Goal: Transaction & Acquisition: Purchase product/service

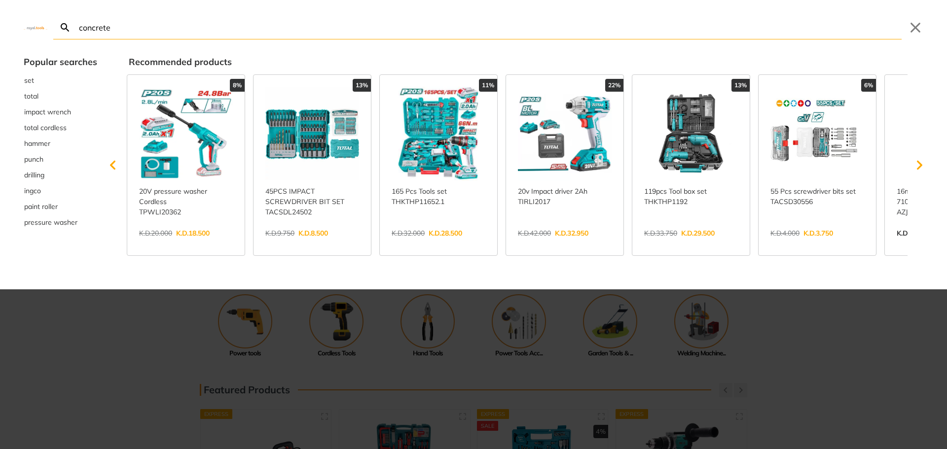
type input "concrete"
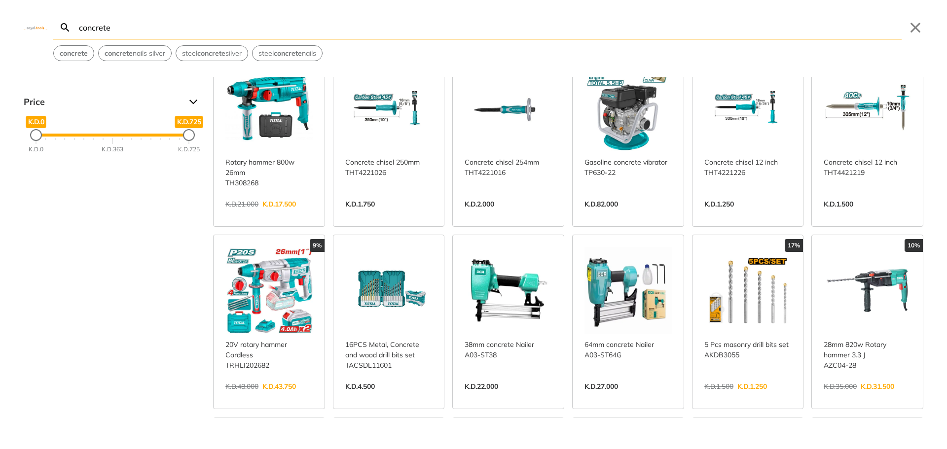
scroll to position [164, 0]
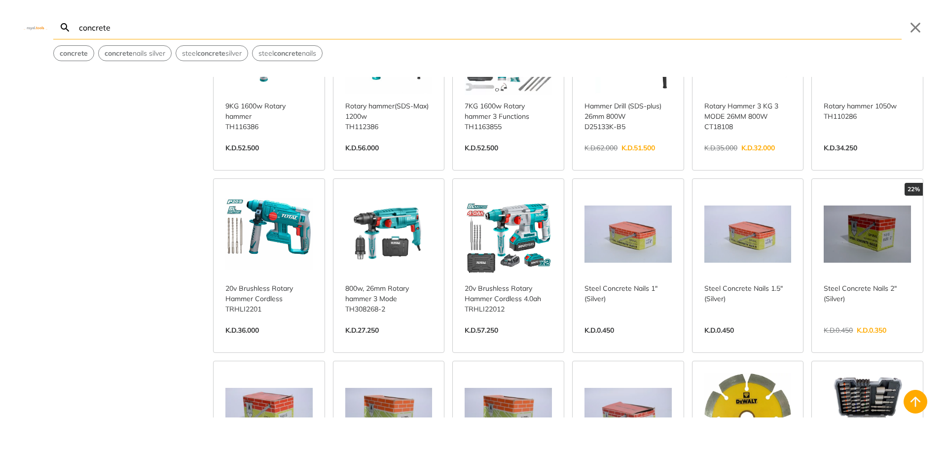
scroll to position [740, 0]
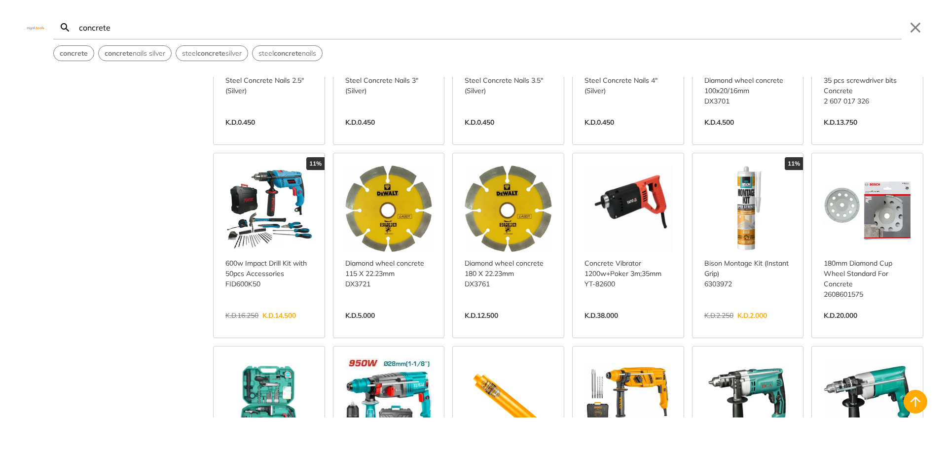
scroll to position [1069, 0]
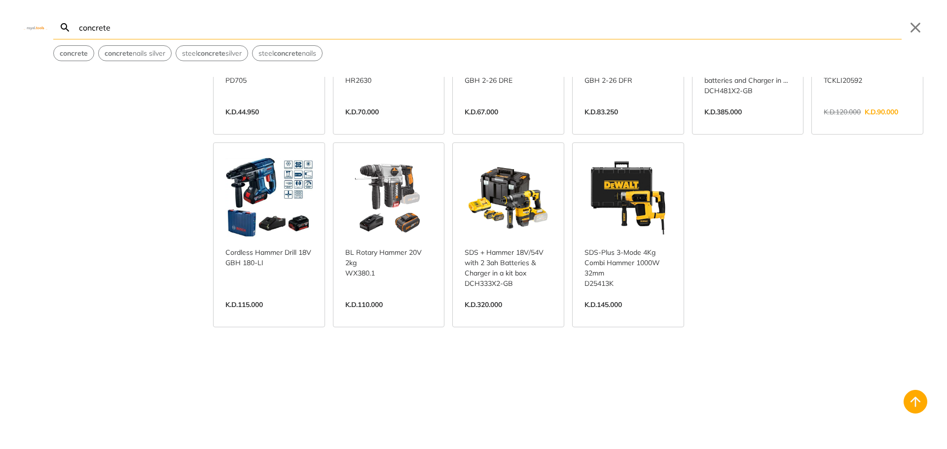
scroll to position [2946, 0]
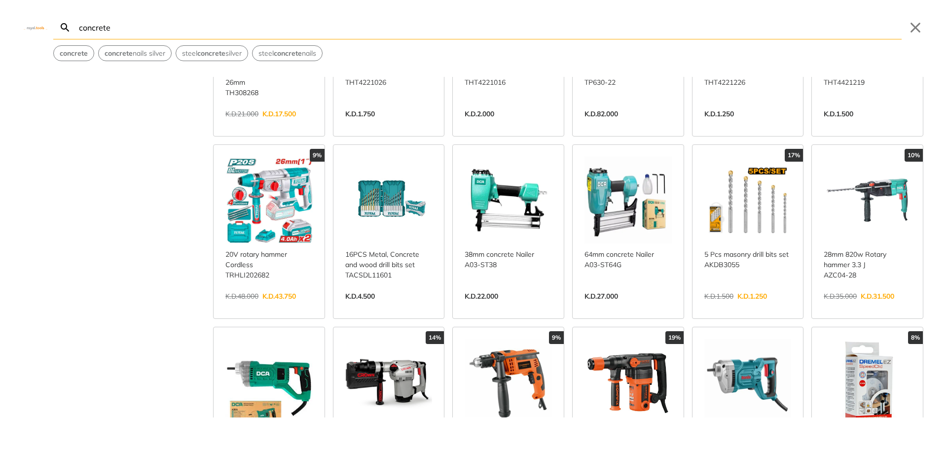
scroll to position [164, 0]
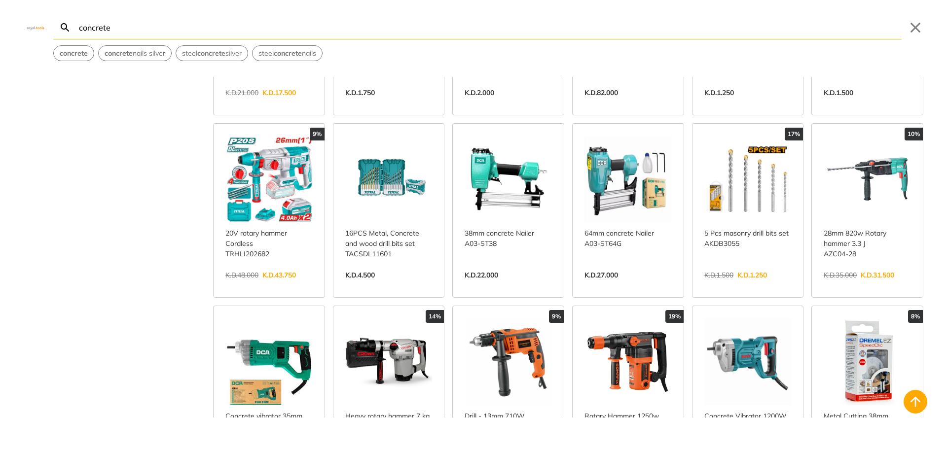
click at [494, 286] on link "View more →" at bounding box center [508, 286] width 87 height 0
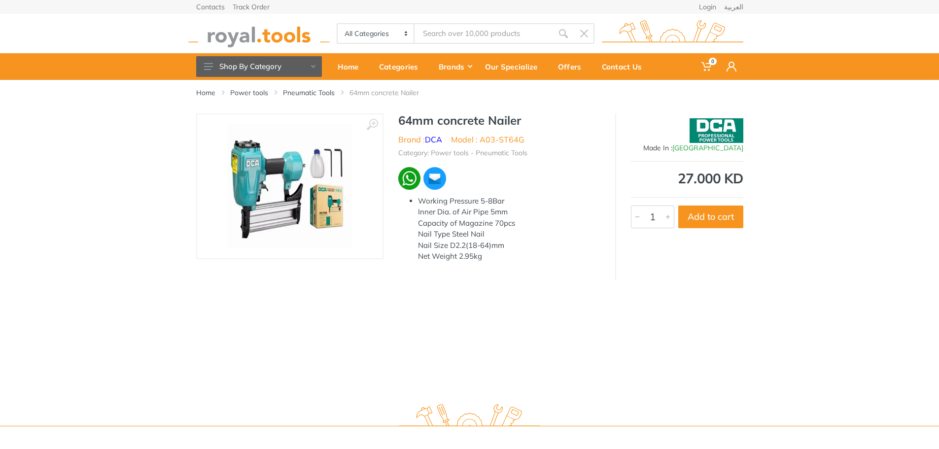
click at [568, 251] on div "Net Weight 2.95kg" at bounding box center [509, 256] width 182 height 11
